Goal: Information Seeking & Learning: Learn about a topic

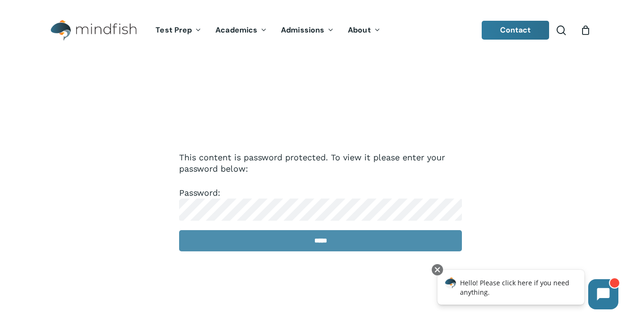
click at [293, 244] on input "*****" at bounding box center [320, 240] width 283 height 21
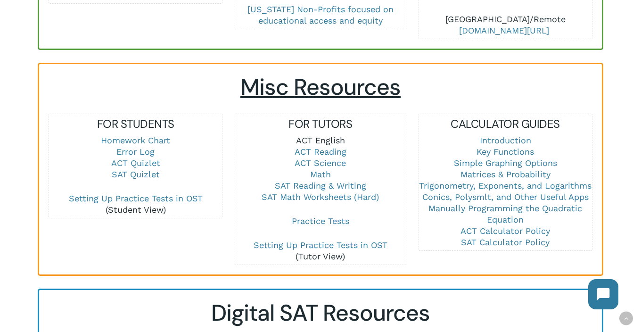
scroll to position [624, 0]
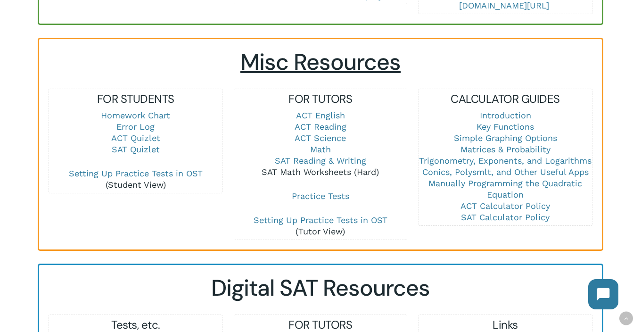
click at [346, 167] on link "SAT Math Worksheets (Hard)" at bounding box center [320, 172] width 117 height 10
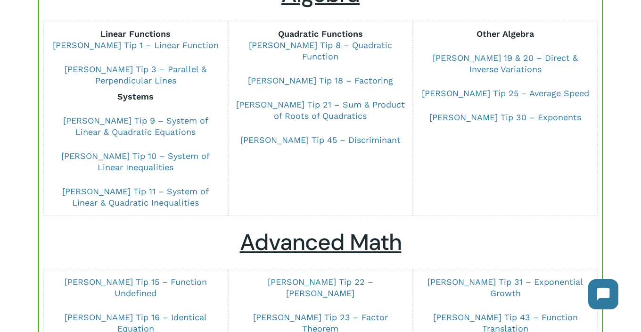
scroll to position [139, 0]
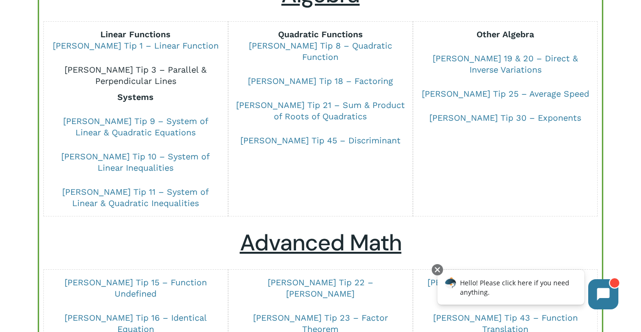
click at [183, 70] on link "[PERSON_NAME] Tip 3 – Parallel & Perpendicular Lines" at bounding box center [136, 75] width 142 height 21
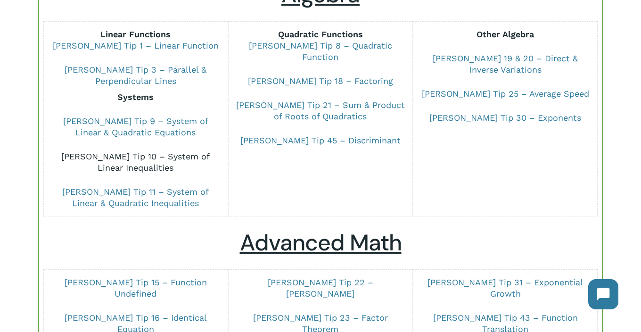
click at [164, 155] on link "[PERSON_NAME] Tip 10 – System of Linear Inequalities" at bounding box center [135, 161] width 148 height 21
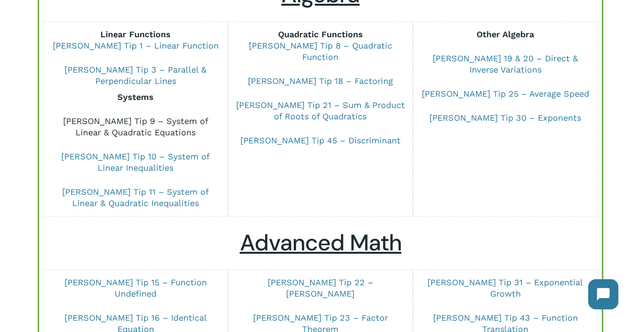
click at [173, 120] on link "[PERSON_NAME] Tip 9 – System of Linear & Quadratic Equations" at bounding box center [135, 126] width 145 height 21
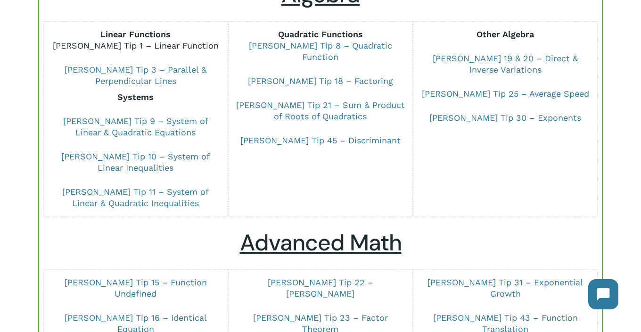
click at [181, 42] on link "Dr Chung Tip 1 – Linear Function" at bounding box center [136, 46] width 166 height 10
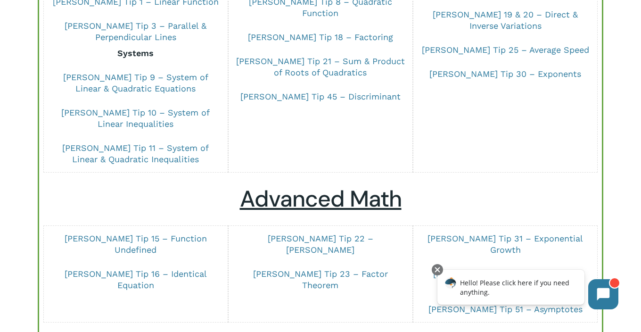
scroll to position [138, 0]
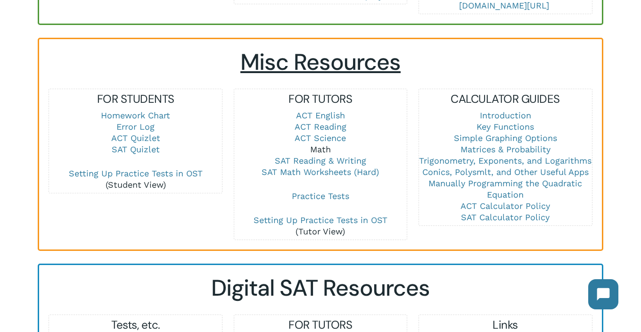
click at [321, 144] on link "Math" at bounding box center [320, 149] width 21 height 10
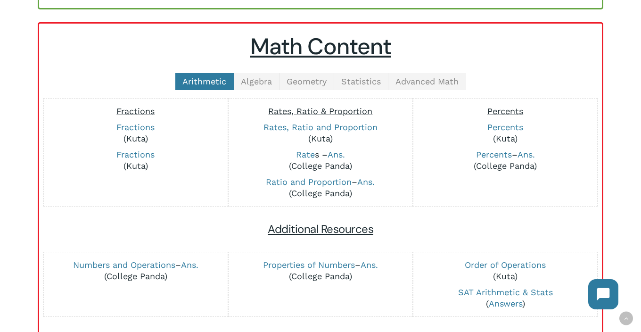
scroll to position [228, 0]
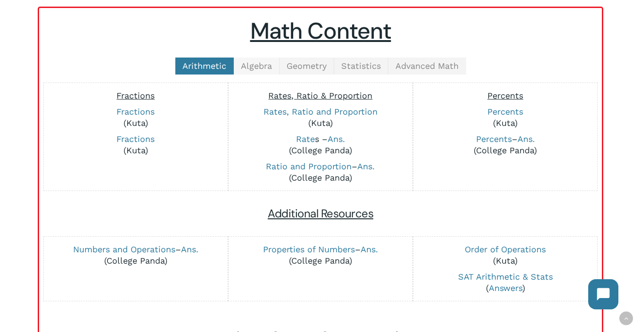
click at [260, 65] on span "Algebra" at bounding box center [256, 66] width 31 height 10
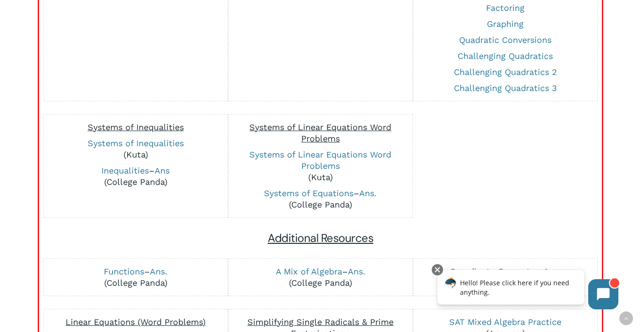
scroll to position [715, 0]
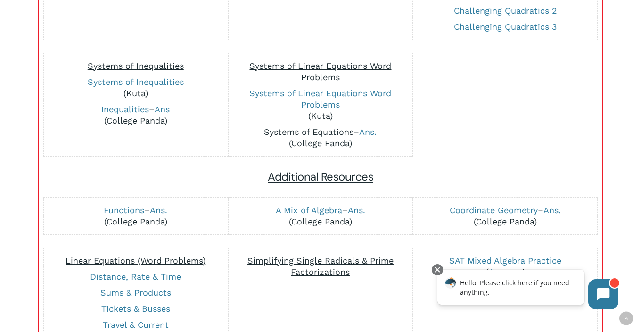
click at [330, 129] on link "Systems of Equations" at bounding box center [309, 132] width 90 height 10
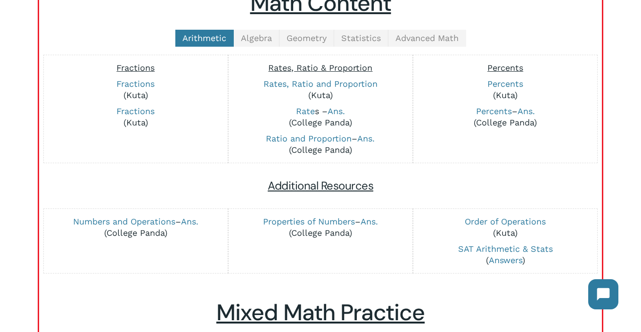
scroll to position [251, 0]
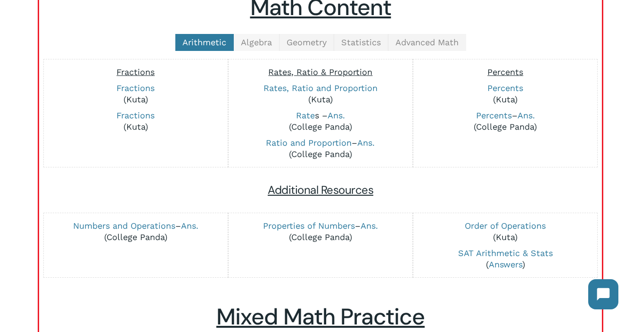
click at [257, 40] on span "Algebra" at bounding box center [256, 42] width 31 height 10
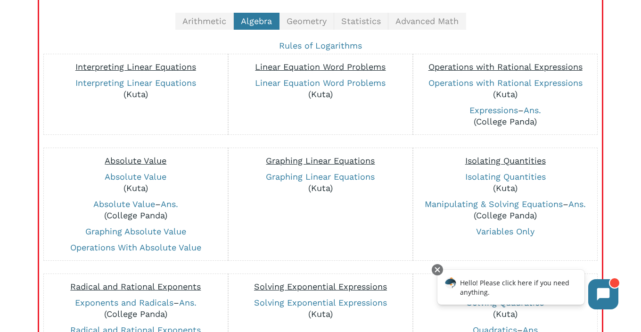
scroll to position [219, 0]
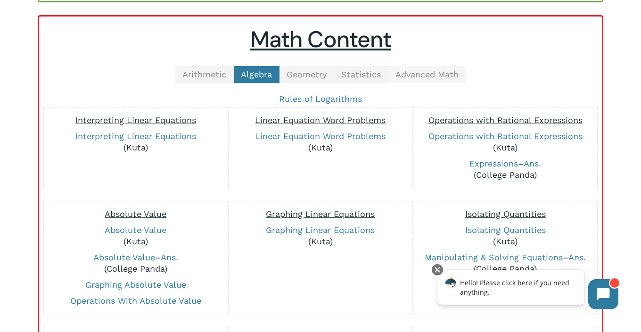
click at [428, 71] on span "Advanced Math" at bounding box center [427, 74] width 63 height 10
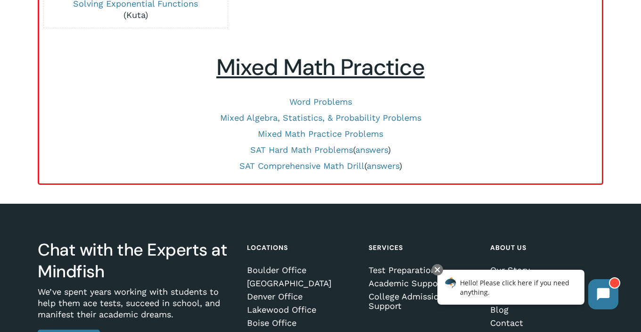
scroll to position [557, 0]
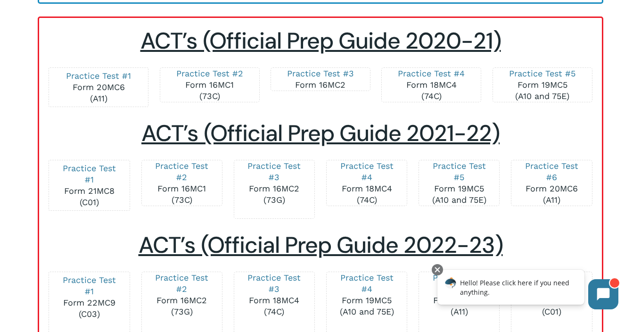
scroll to position [1144, 0]
